Goal: Information Seeking & Learning: Find specific fact

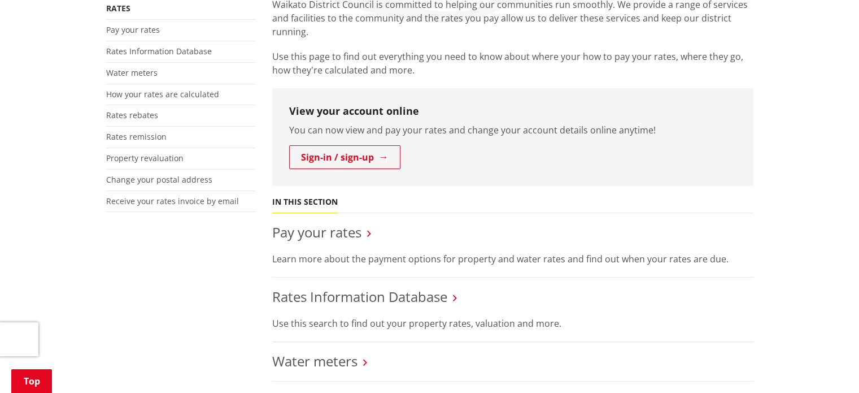
scroll to position [169, 0]
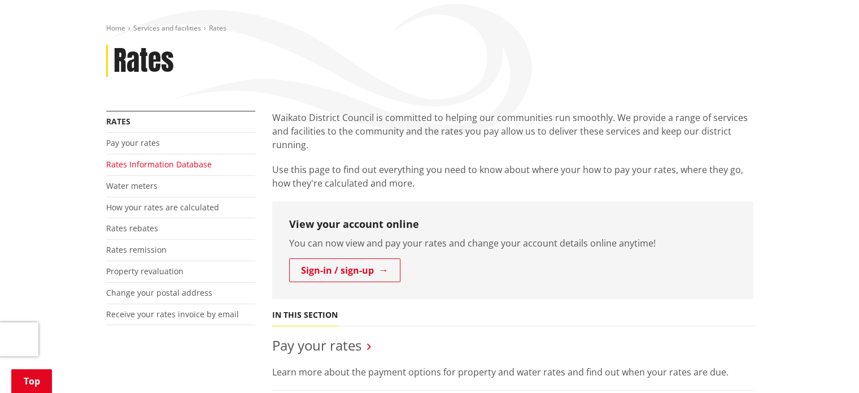
click at [156, 159] on link "Rates Information Database" at bounding box center [159, 164] width 106 height 11
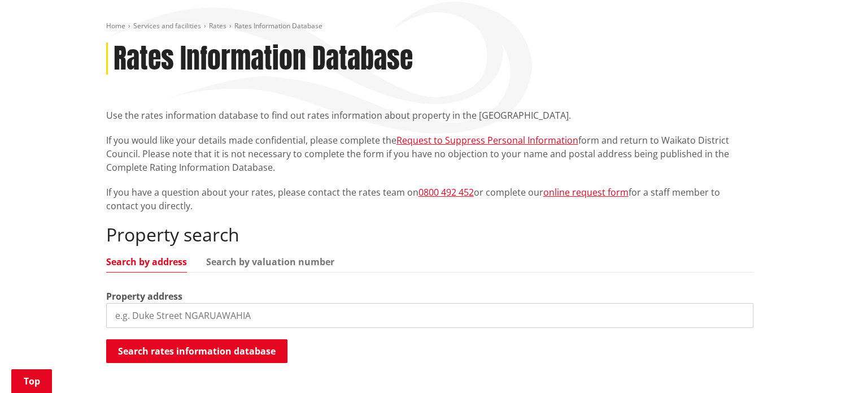
scroll to position [169, 0]
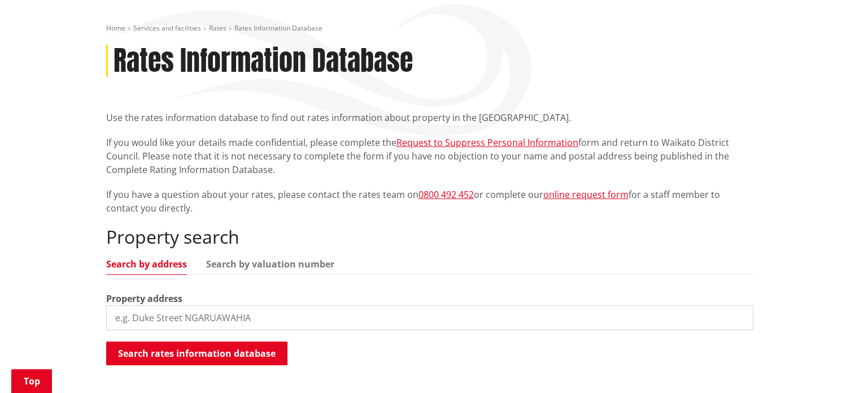
click at [182, 305] on input "search" at bounding box center [429, 317] width 647 height 25
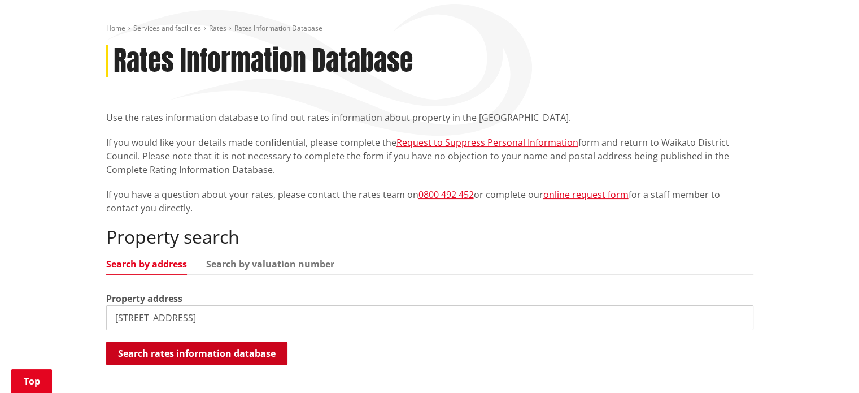
type input "[STREET_ADDRESS]"
click at [183, 341] on button "Search rates information database" at bounding box center [196, 353] width 181 height 24
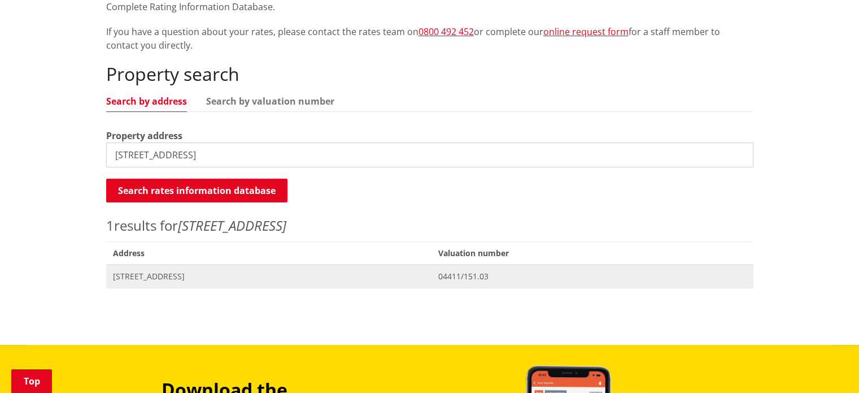
scroll to position [339, 0]
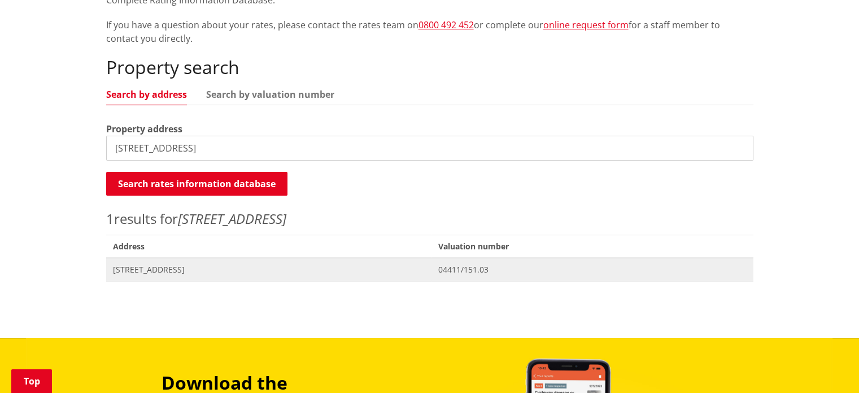
click at [147, 264] on span "[STREET_ADDRESS]" at bounding box center [269, 269] width 312 height 11
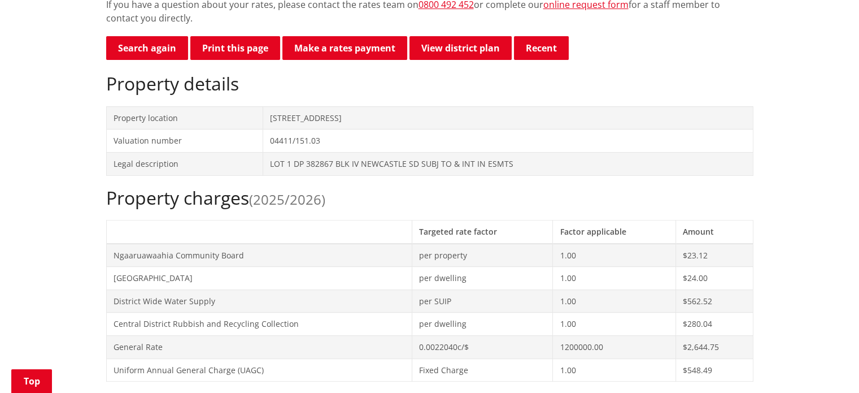
scroll to position [452, 0]
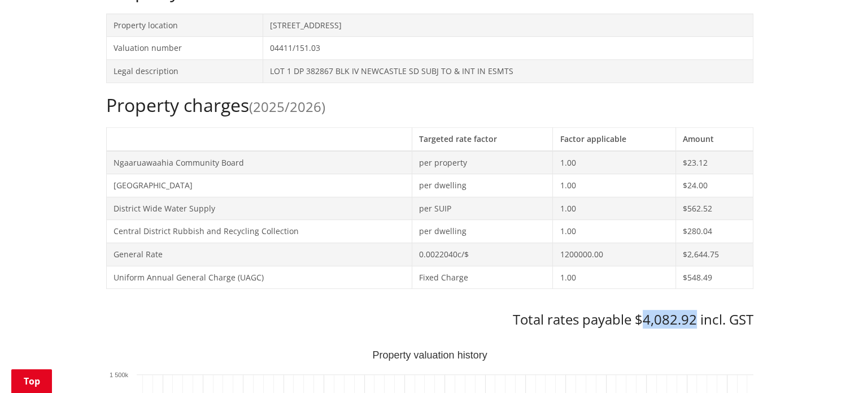
drag, startPoint x: 695, startPoint y: 296, endPoint x: 643, endPoint y: 298, distance: 51.5
click at [643, 311] on h3 "Total rates payable $4,082.92 incl. GST" at bounding box center [429, 319] width 647 height 16
copy h3 "4,082.92"
